Goal: Information Seeking & Learning: Learn about a topic

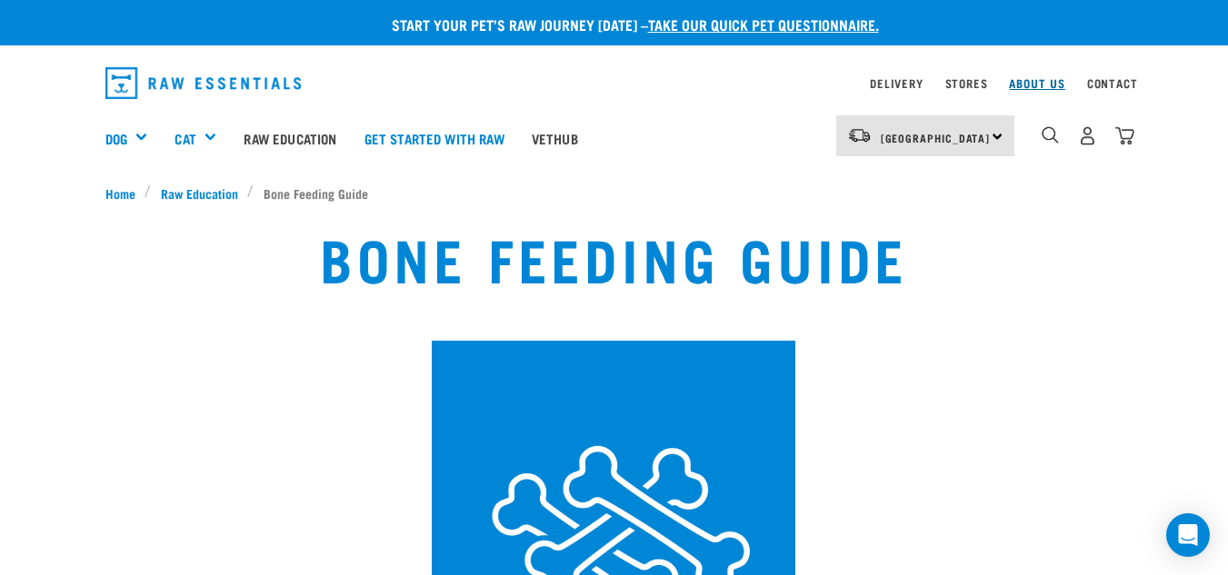
click at [1018, 81] on link "About Us" at bounding box center [1036, 83] width 55 height 6
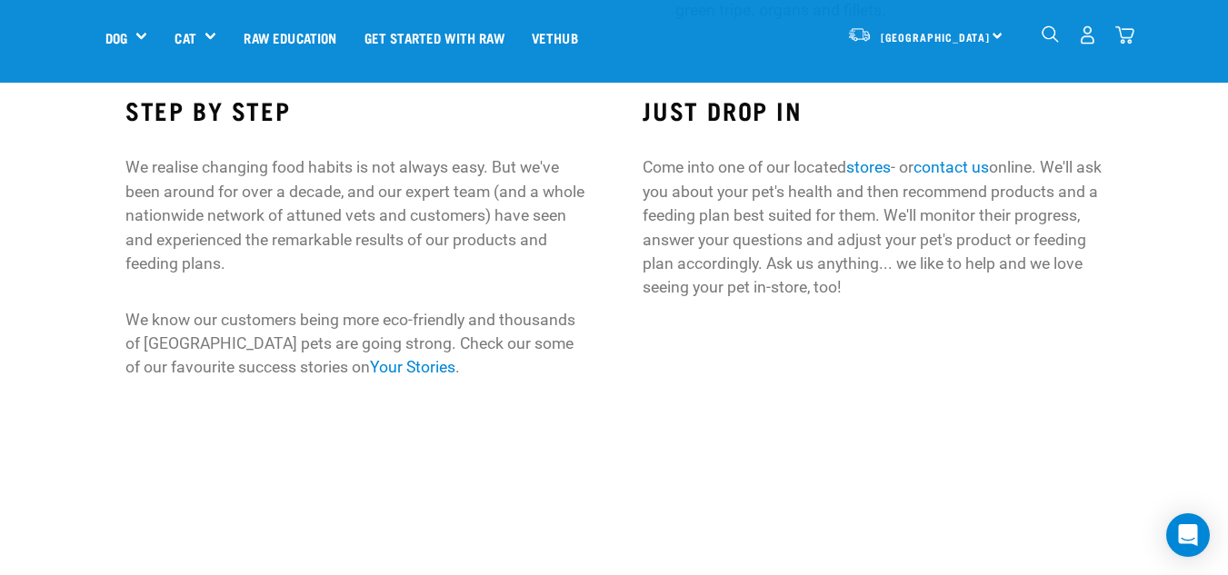
scroll to position [1818, 0]
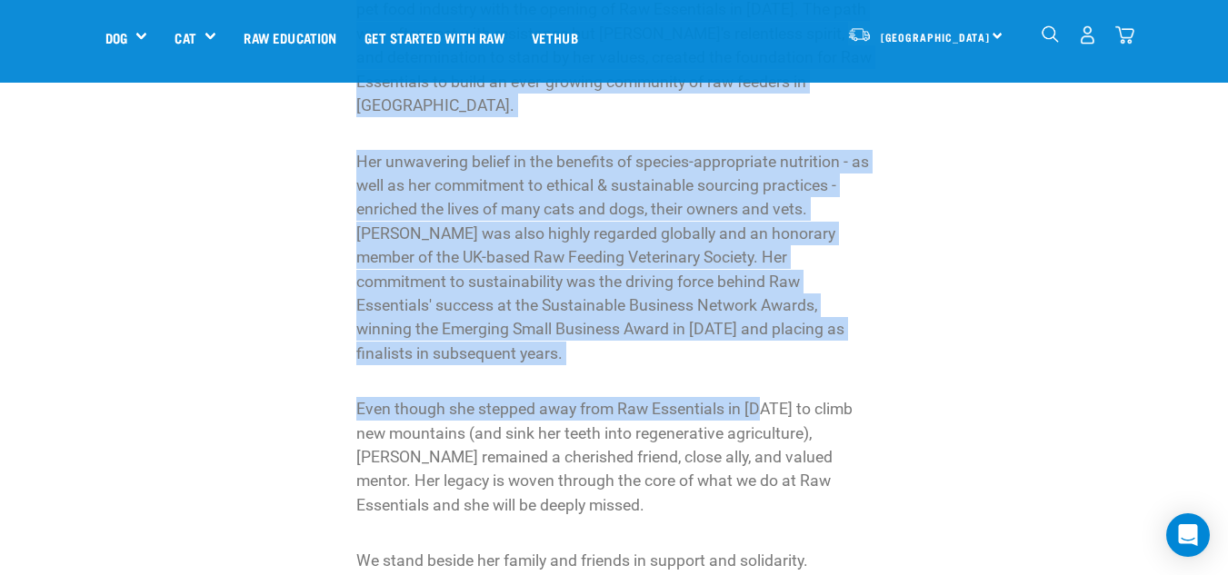
scroll to position [909, 0]
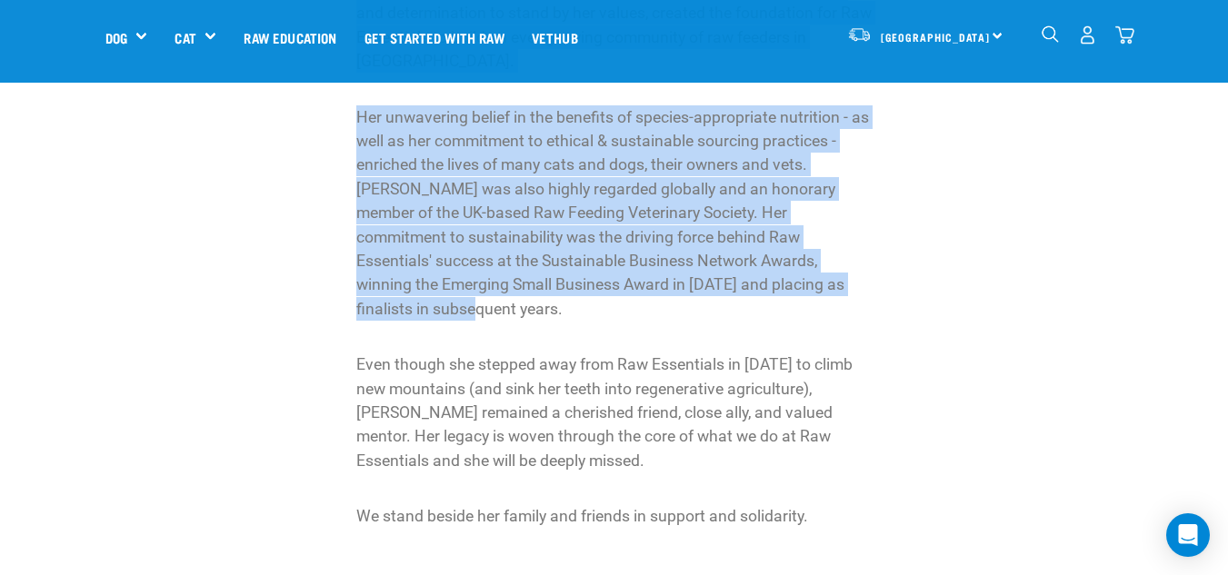
drag, startPoint x: 351, startPoint y: 210, endPoint x: 755, endPoint y: 265, distance: 408.2
click at [755, 265] on div "Lyn bravely carved a new path in New Zealand's pet food industry with the openi…" at bounding box center [614, 229] width 545 height 600
copy div "Lyn bravely carved a new path in New Zealand's pet food industry with the openi…"
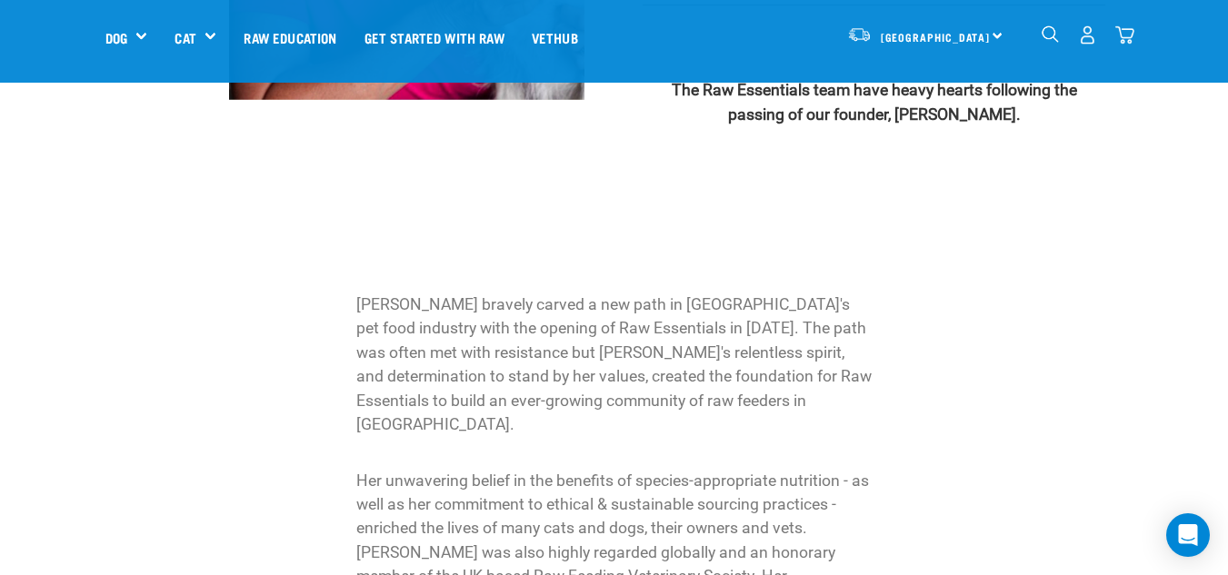
scroll to position [2000, 0]
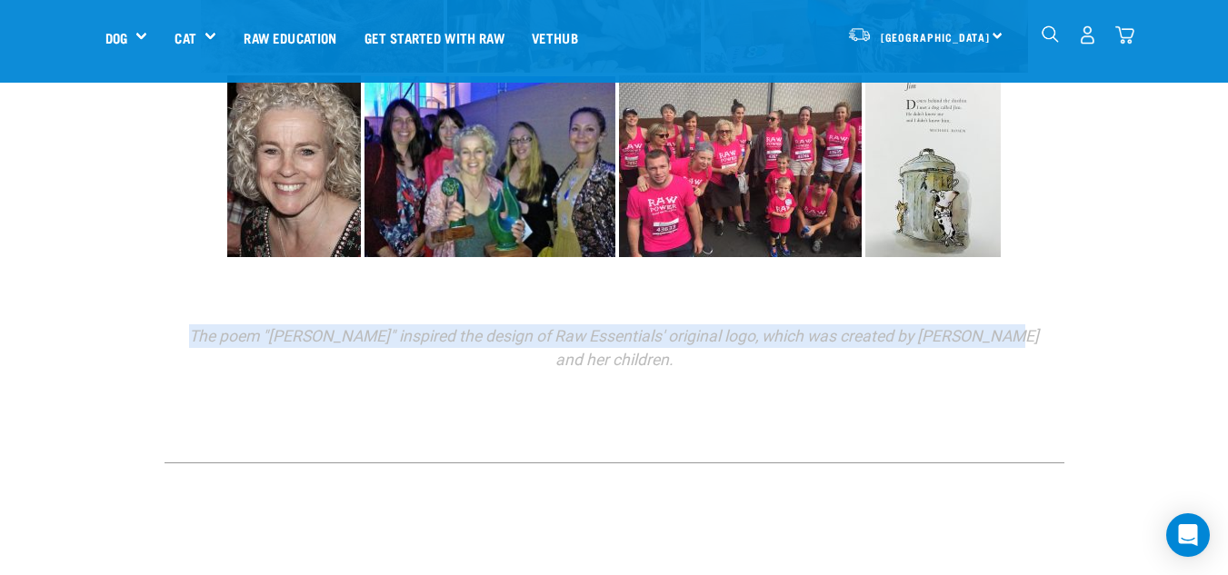
drag, startPoint x: 1034, startPoint y: 279, endPoint x: 211, endPoint y: 288, distance: 822.7
click at [211, 325] on p "The poem "Jim" inspired the design of Raw Essentials' original logo, which was …" at bounding box center [614, 349] width 871 height 48
copy em "The poem "Jim" inspired the design of Raw Essentials' original logo, which was …"
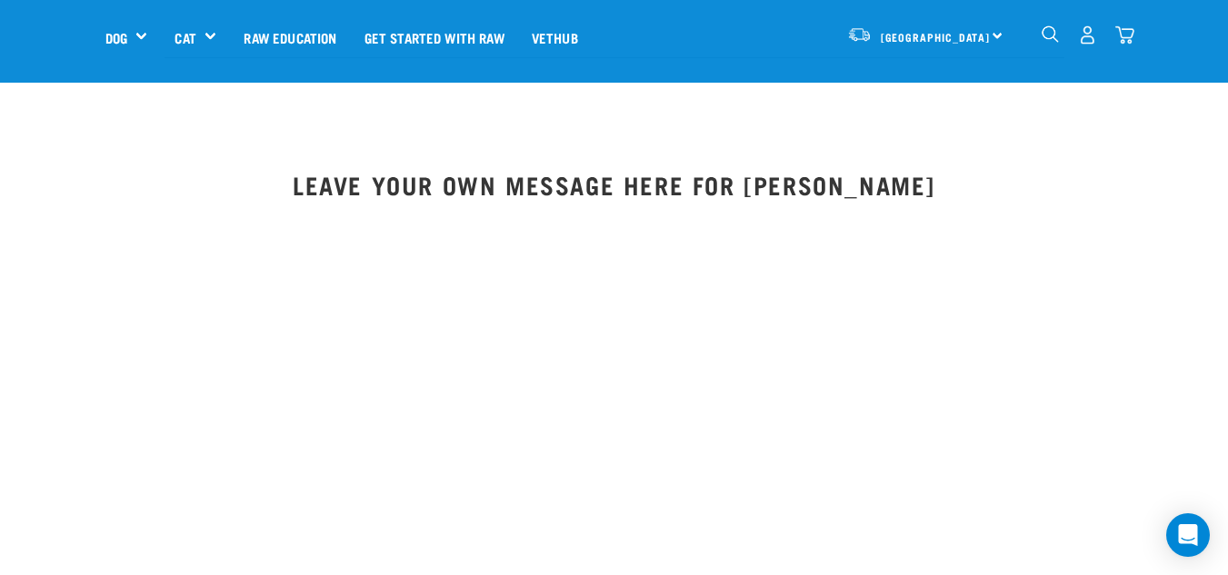
scroll to position [2454, 0]
